Goal: Register for event/course

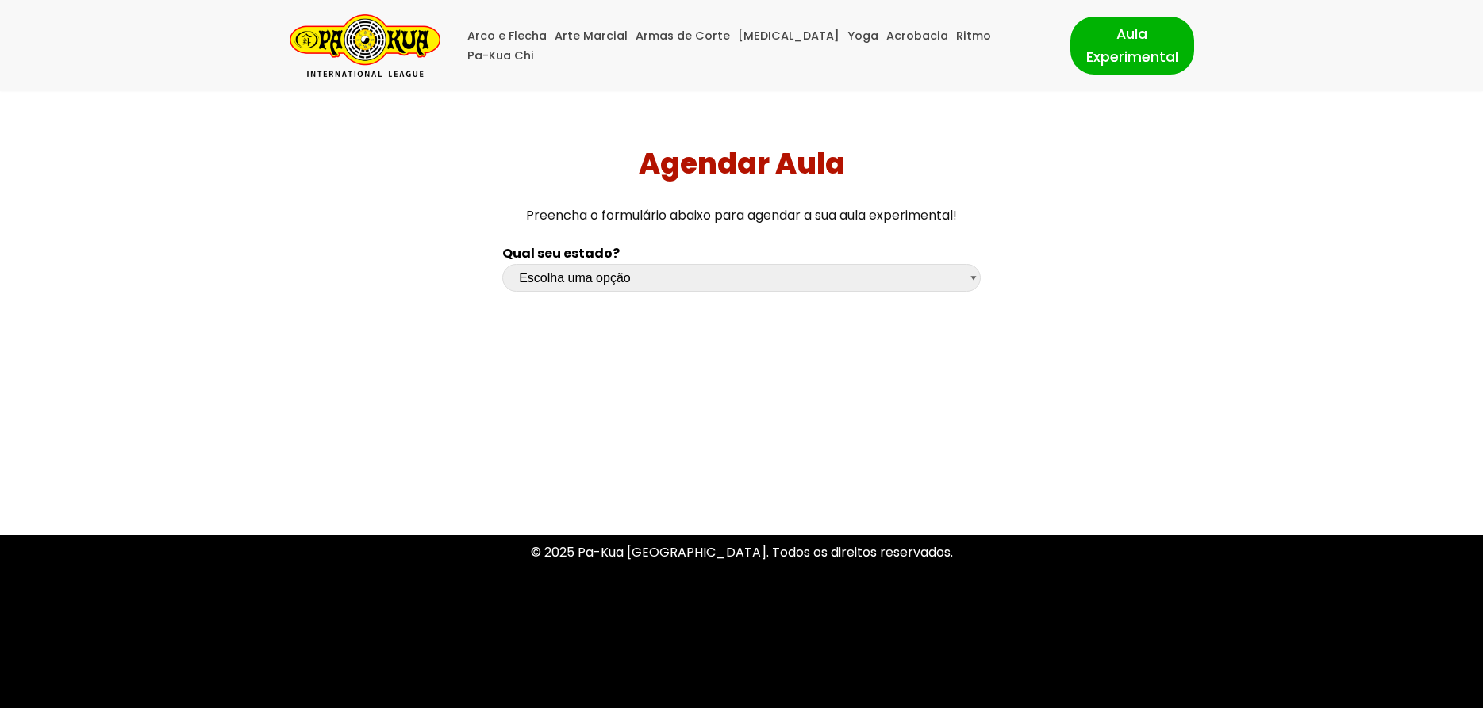
select select "pr"
click option "[GEOGRAPHIC_DATA]" at bounding box center [0, 0] width 0 height 0
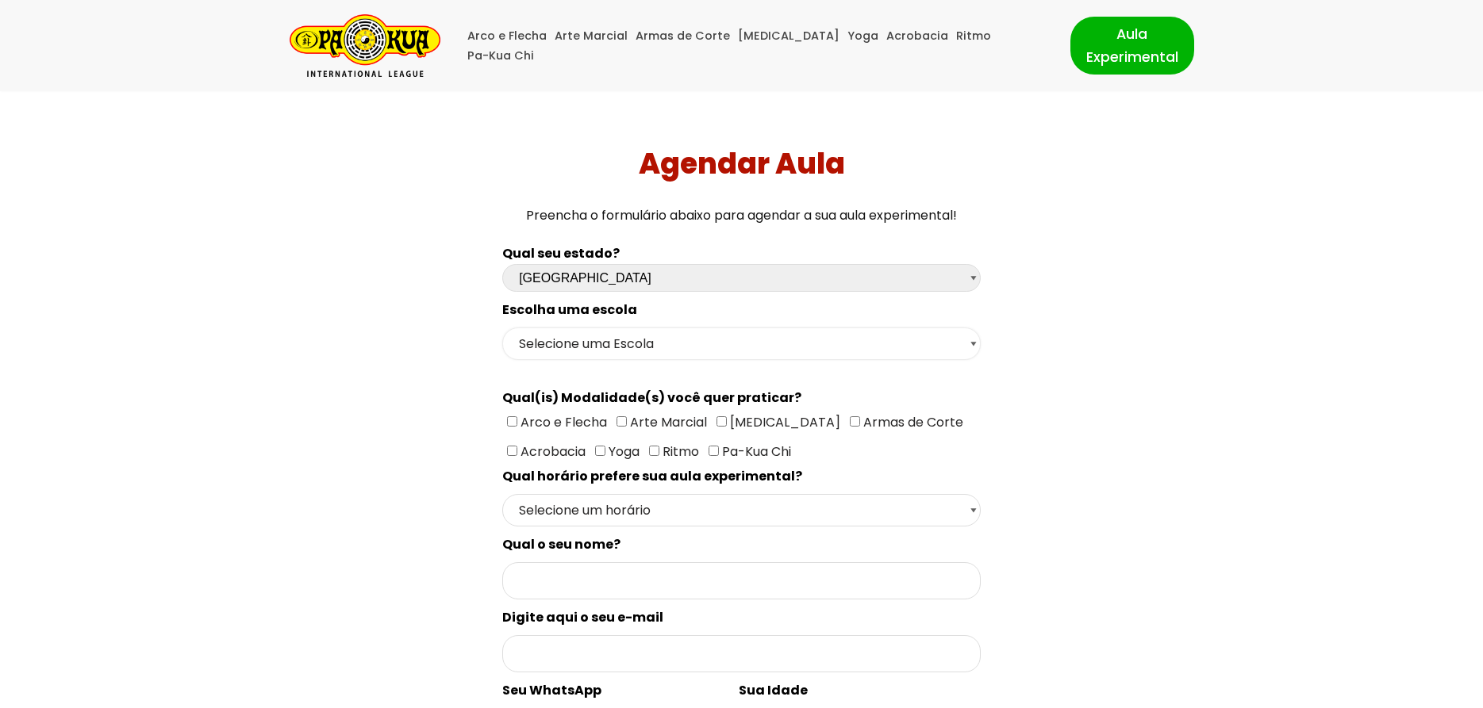
click at [502, 328] on select "Selecione uma Escola Curitiba - Escola Batel Curitiba - Escola Juvevê Fazenda […" at bounding box center [741, 344] width 478 height 33
click at [413, 405] on div "Qual seu estado? Escolha uma opção [GEOGRAPHIC_DATA] [GEOGRAPHIC_DATA] [GEOGRAP…" at bounding box center [741, 626] width 1038 height 783
click at [413, 42] on img "Pa-Kua Brasil Uma Escola de conhecimentos orientais para toda a família. Foco, …" at bounding box center [365, 45] width 151 height 63
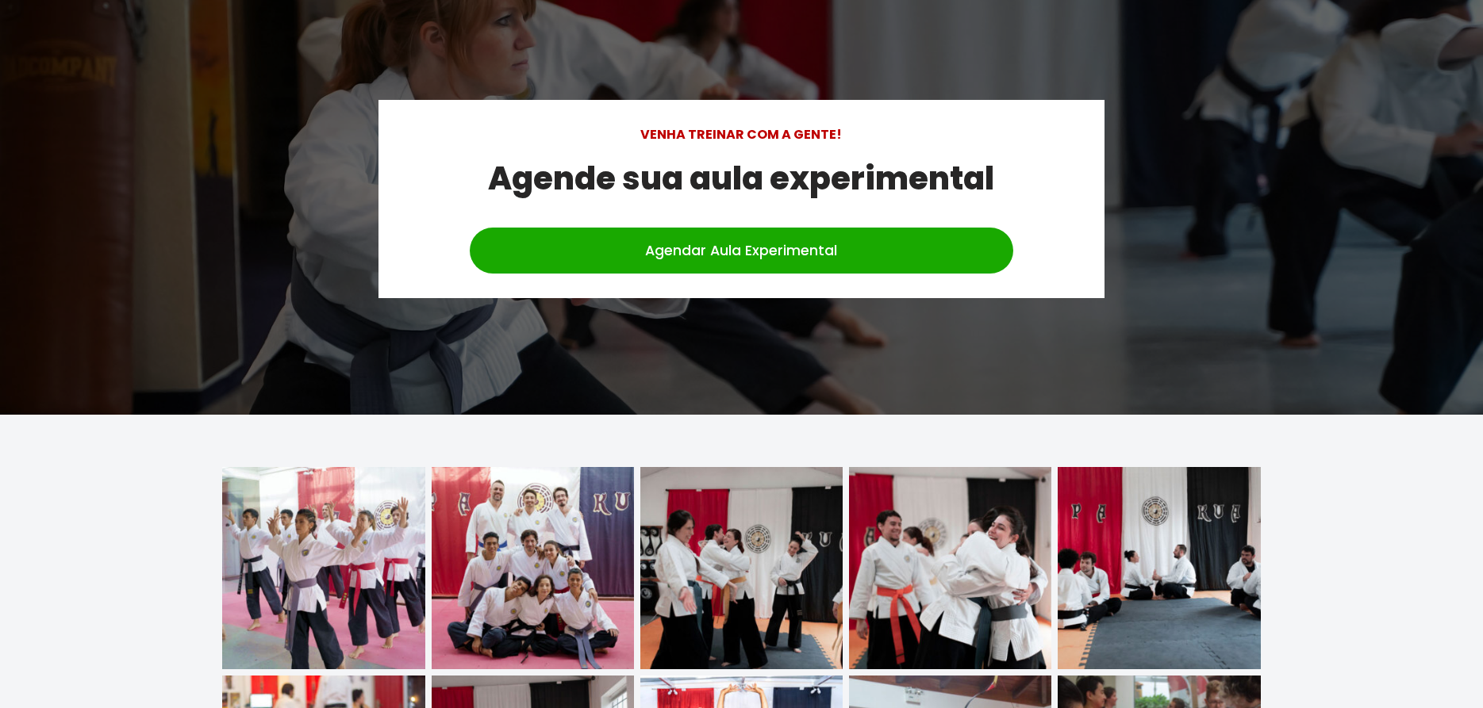
scroll to position [5098, 0]
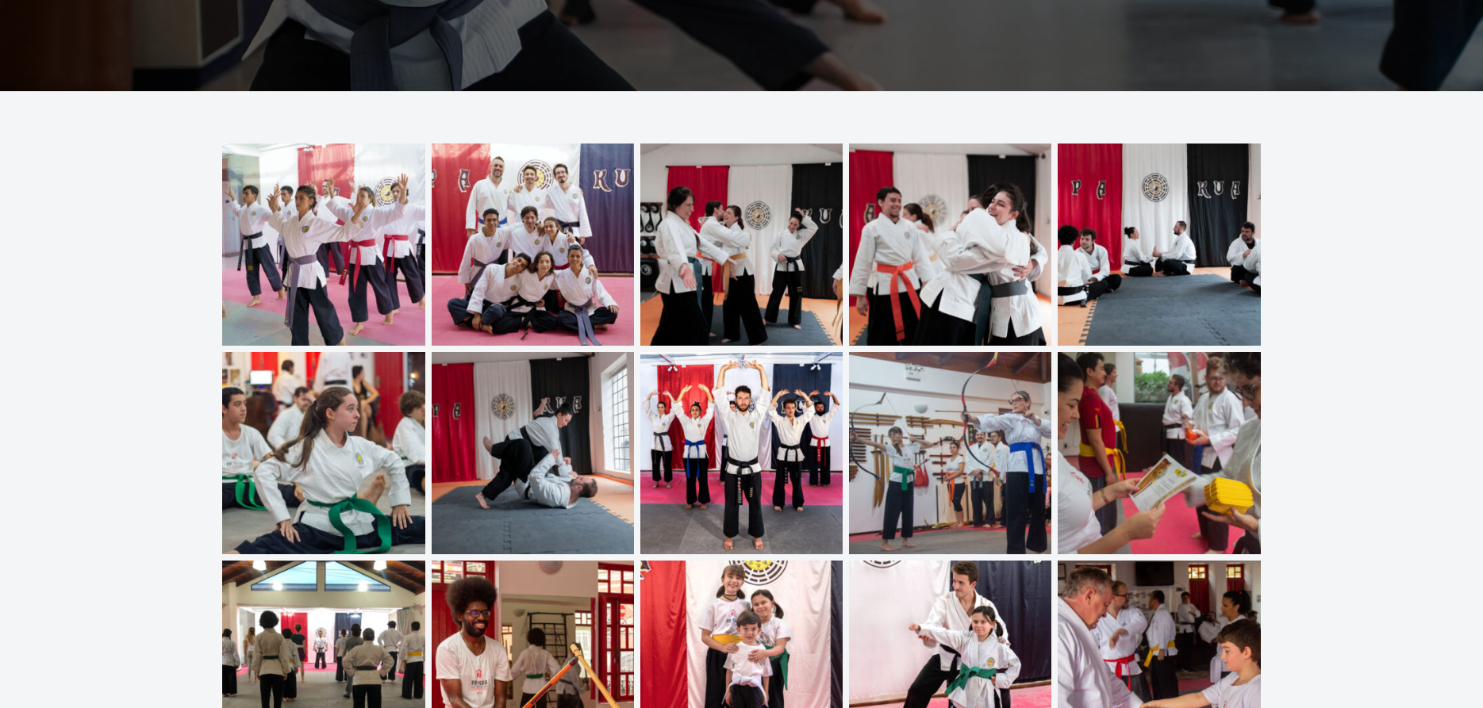
click at [344, 203] on img at bounding box center [323, 245] width 202 height 202
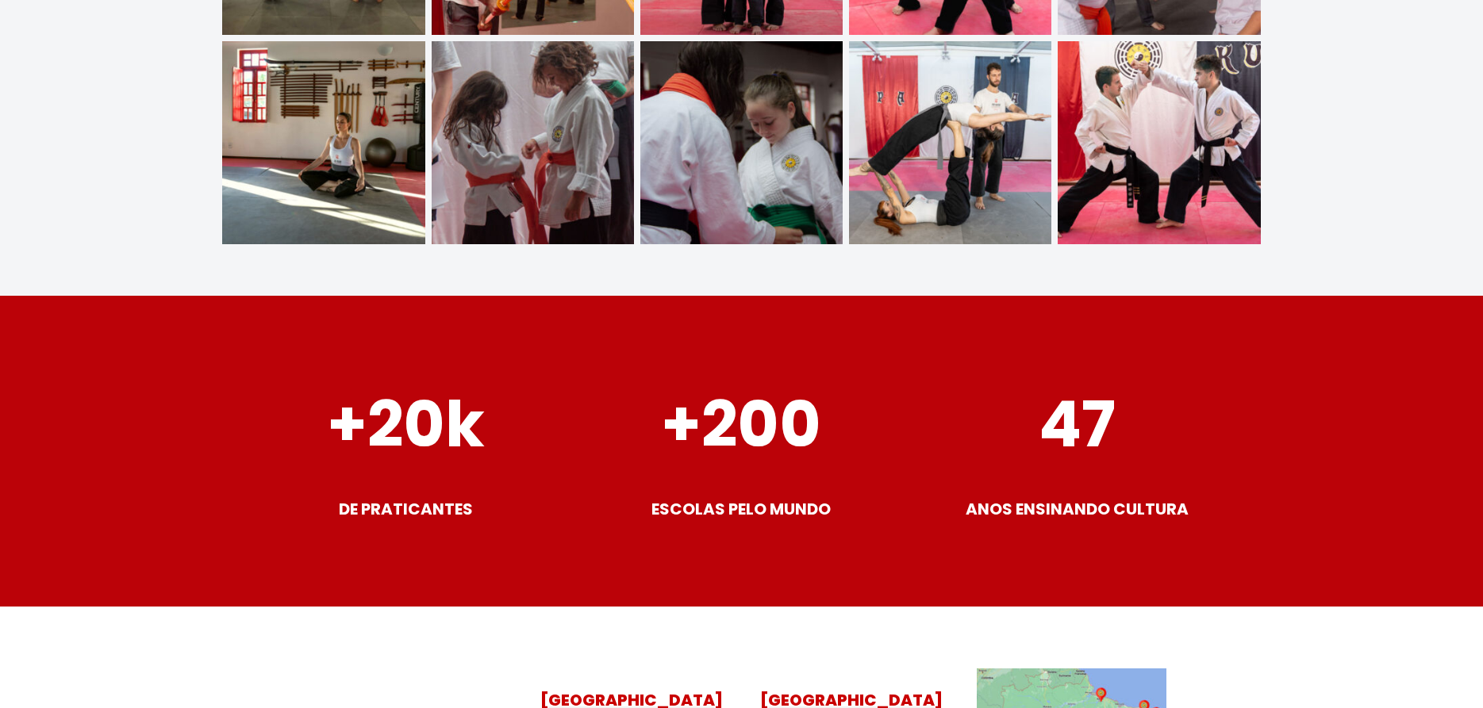
scroll to position [6150, 0]
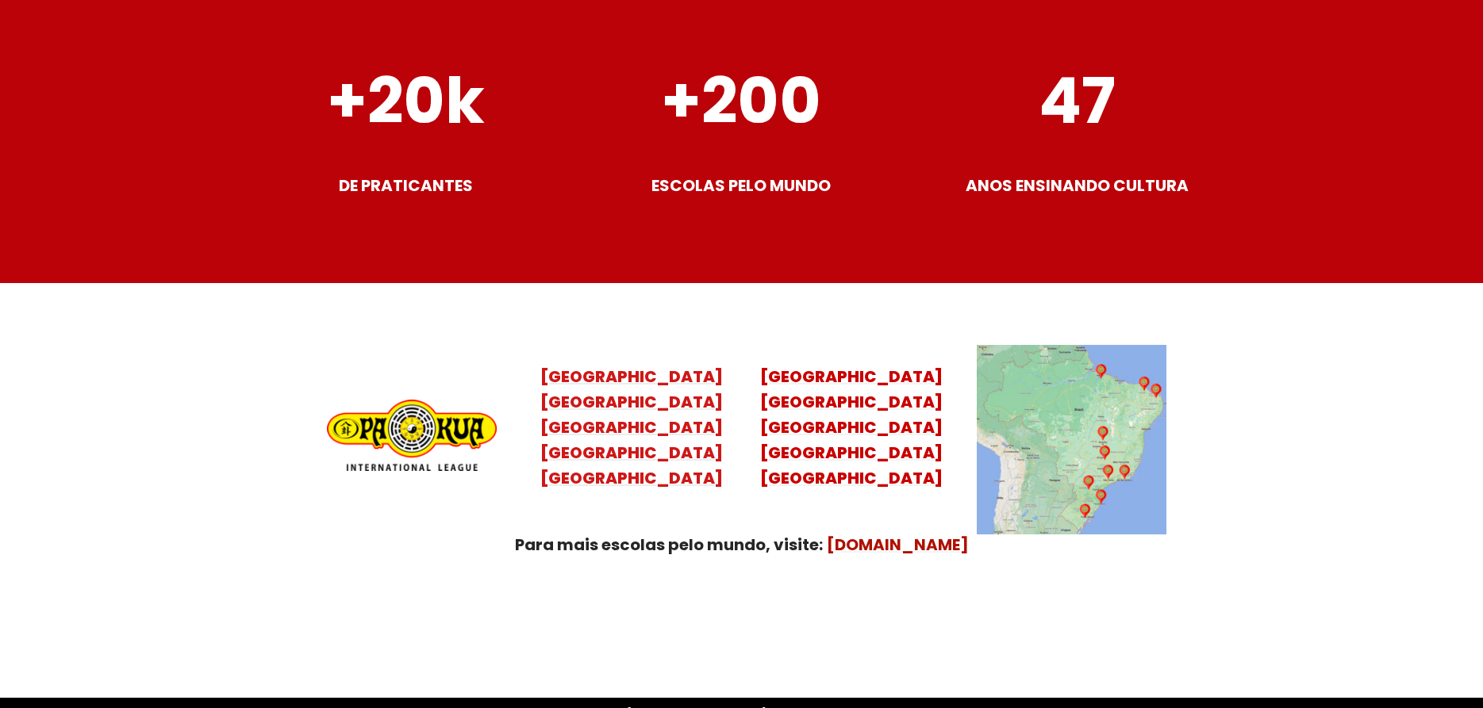
click at [643, 413] on mark "Santa Catarina Paraná São Paulo Rio de Janeiro" at bounding box center [631, 440] width 182 height 98
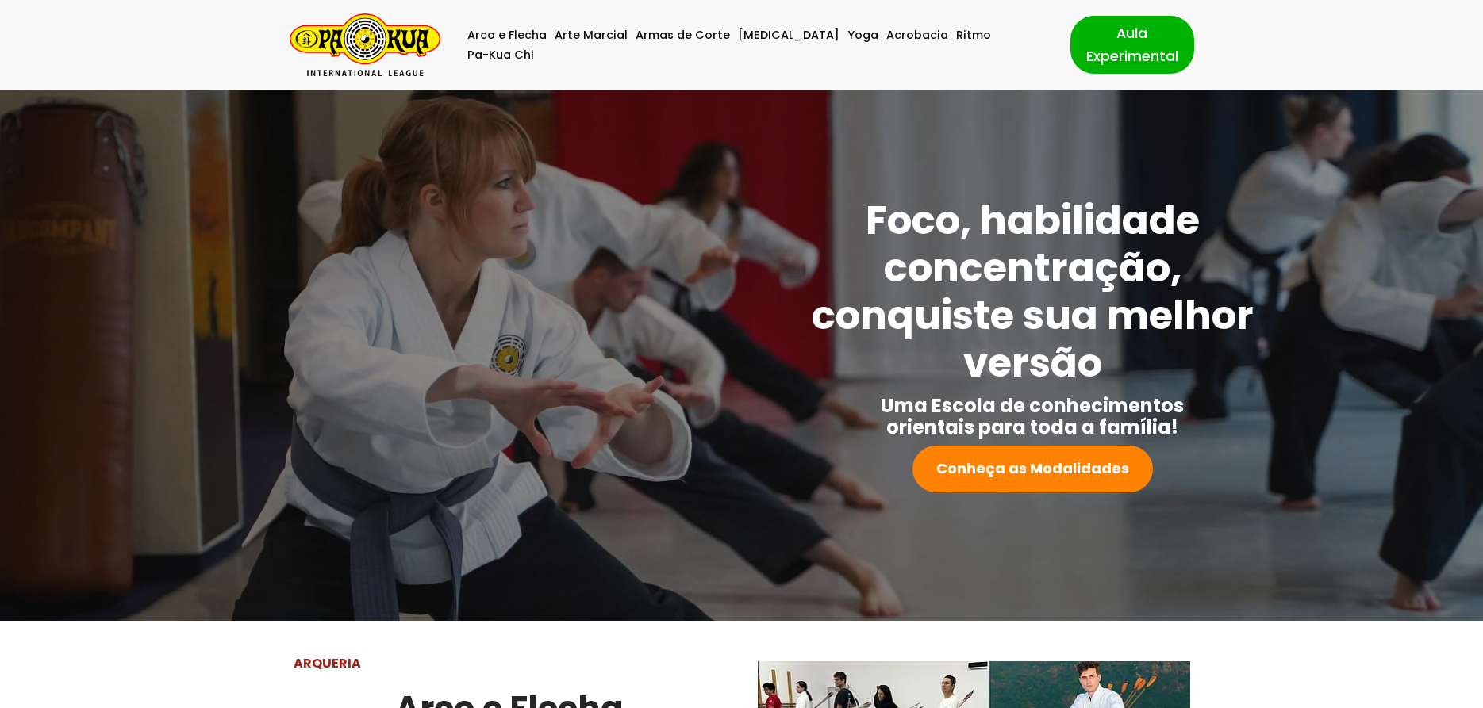
scroll to position [0, 0]
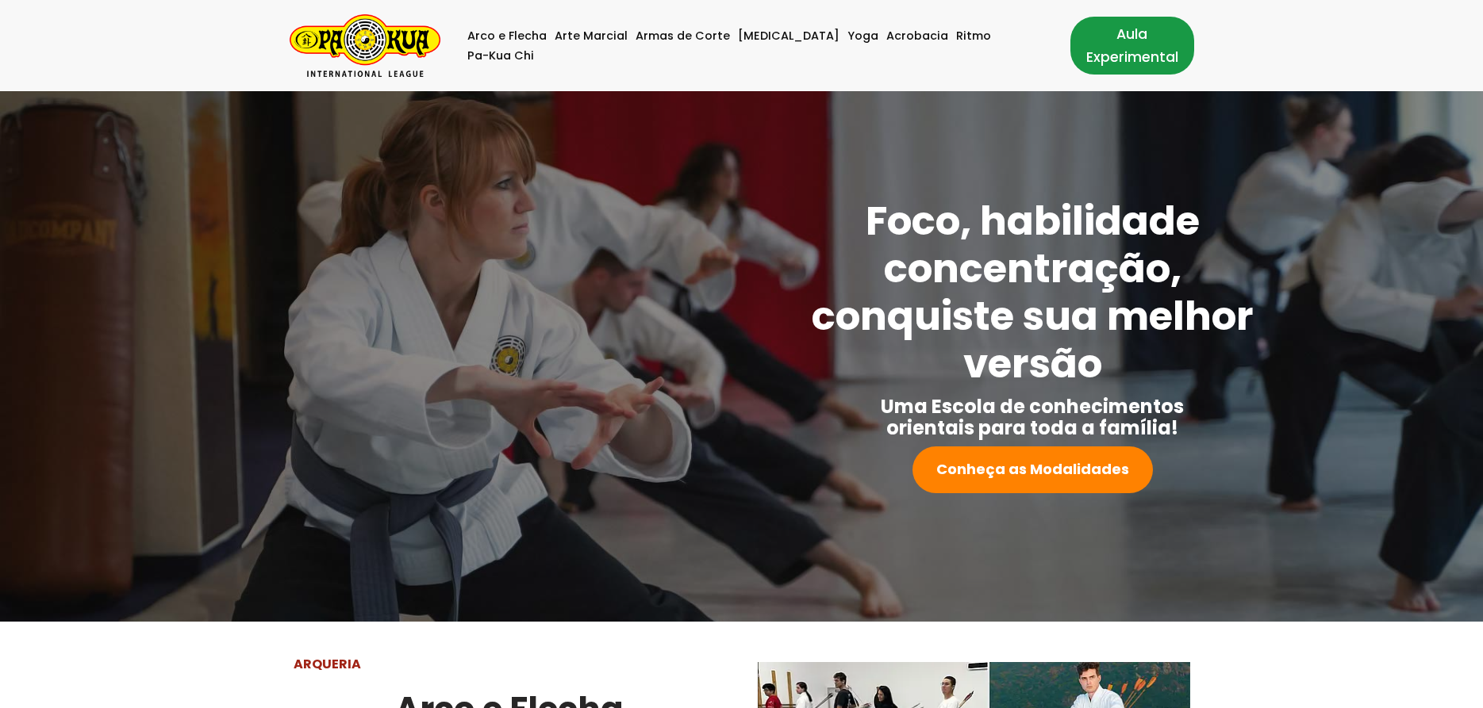
click at [1131, 54] on link "Aula Experimental" at bounding box center [1132, 45] width 124 height 57
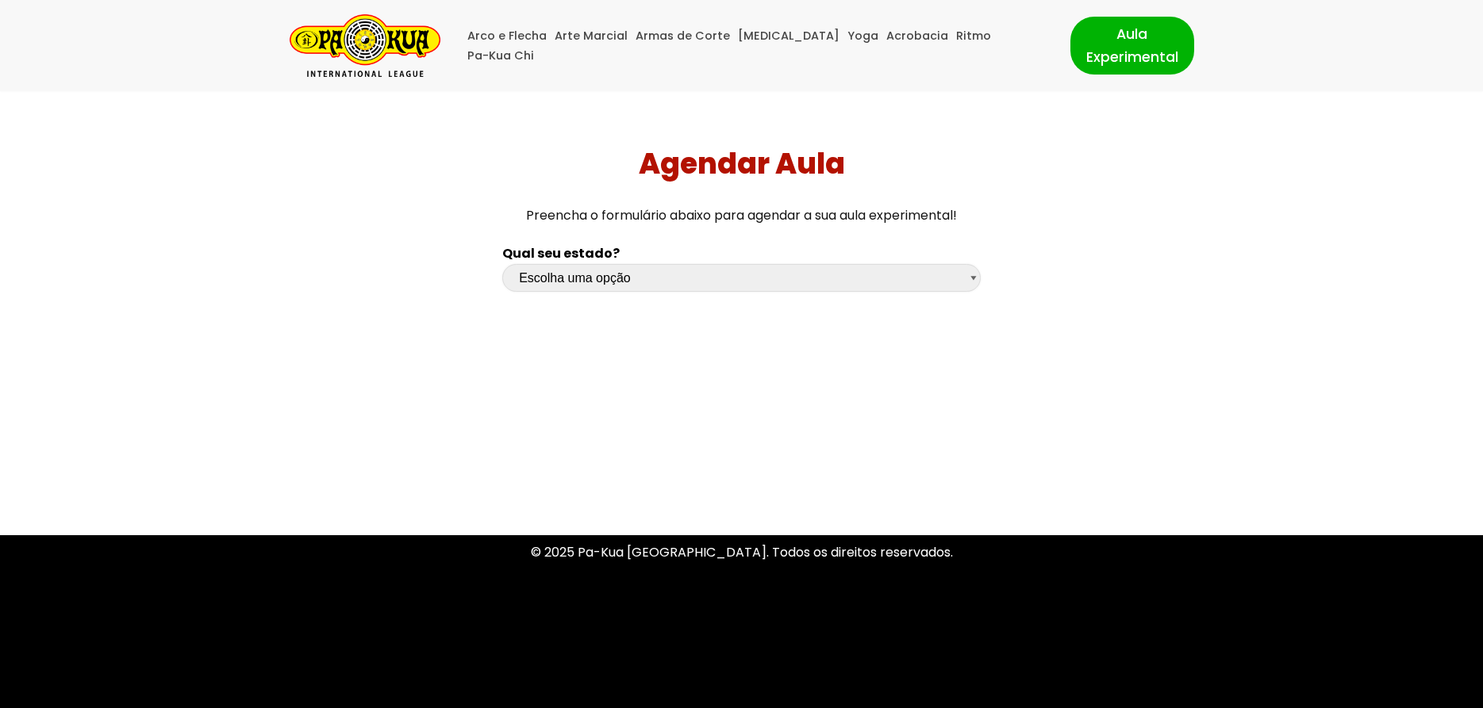
click at [502, 264] on select "Escolha uma opção Rio Grande do Sul Santa Catarina Paraná São Paulo Rio de Jane…" at bounding box center [741, 278] width 478 height 28
select select "pr"
click option "[GEOGRAPHIC_DATA]" at bounding box center [0, 0] width 0 height 0
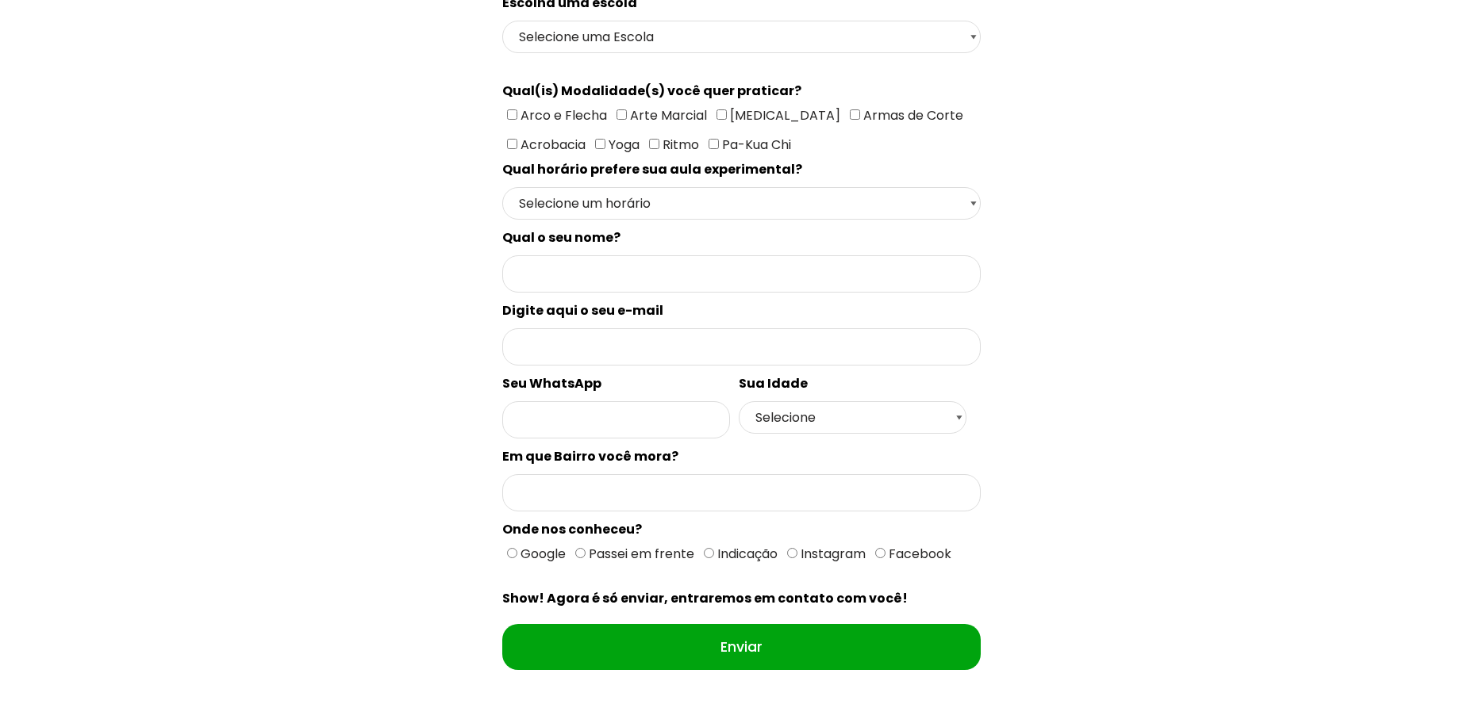
scroll to position [324, 0]
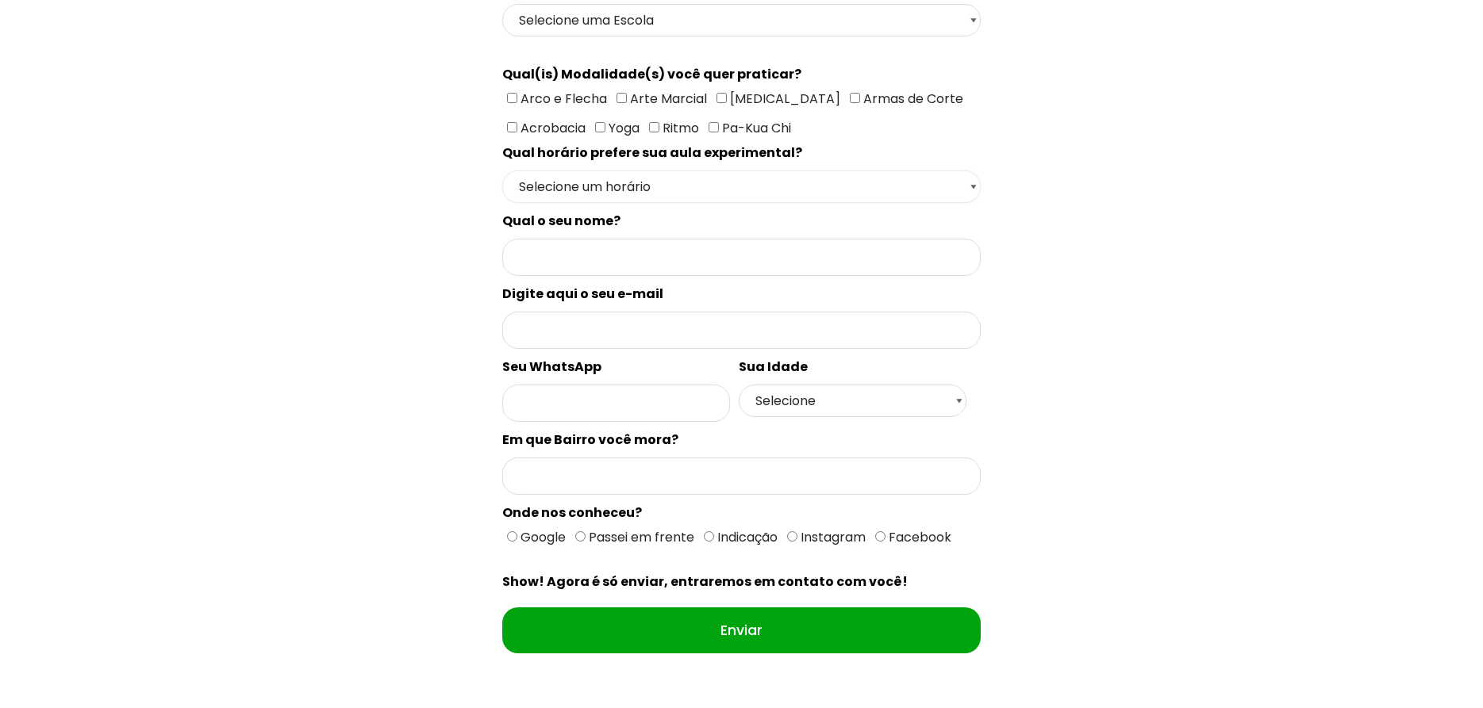
click at [502, 171] on select "Selecione um horário Manhã Tarde Noite" at bounding box center [741, 187] width 478 height 33
click at [695, 193] on select "Selecione um horário Manhã Tarde Noite" at bounding box center [741, 187] width 478 height 33
click at [334, 244] on div "Qual seu estado? Escolha uma opção [GEOGRAPHIC_DATA] [GEOGRAPHIC_DATA] [GEOGRAP…" at bounding box center [741, 302] width 1038 height 783
